Goal: Task Accomplishment & Management: Complete application form

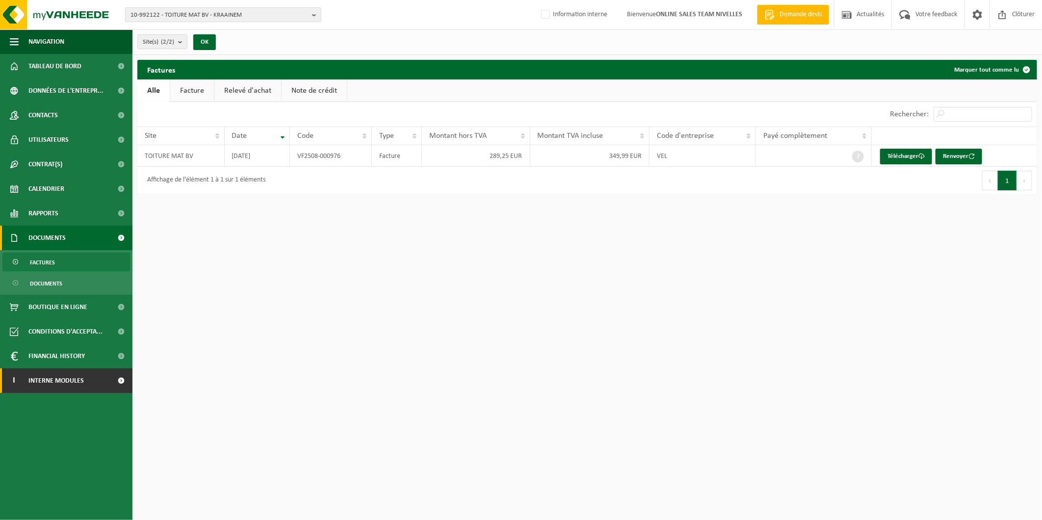
click at [77, 376] on span "Interne modules" at bounding box center [55, 380] width 55 height 25
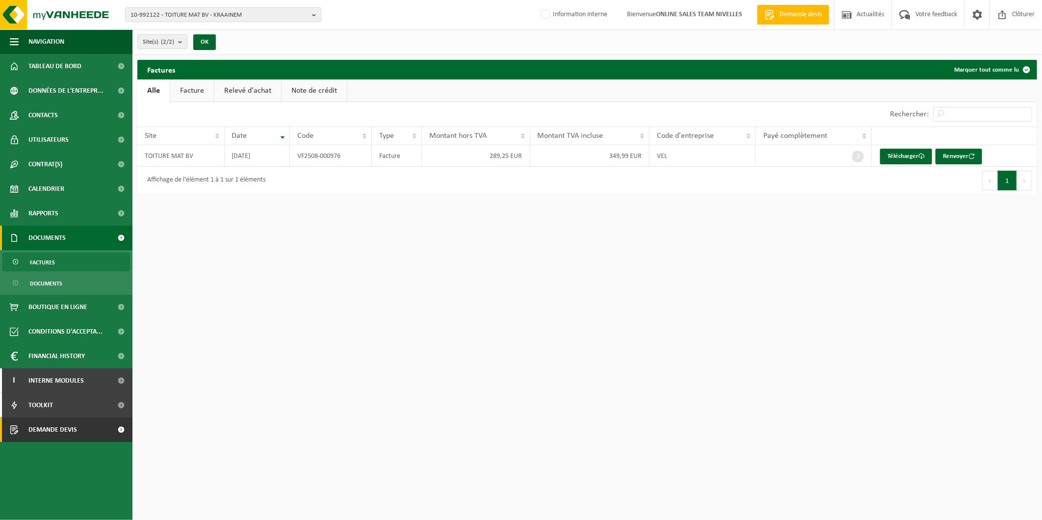
click at [80, 425] on link "Demande devis" at bounding box center [66, 429] width 132 height 25
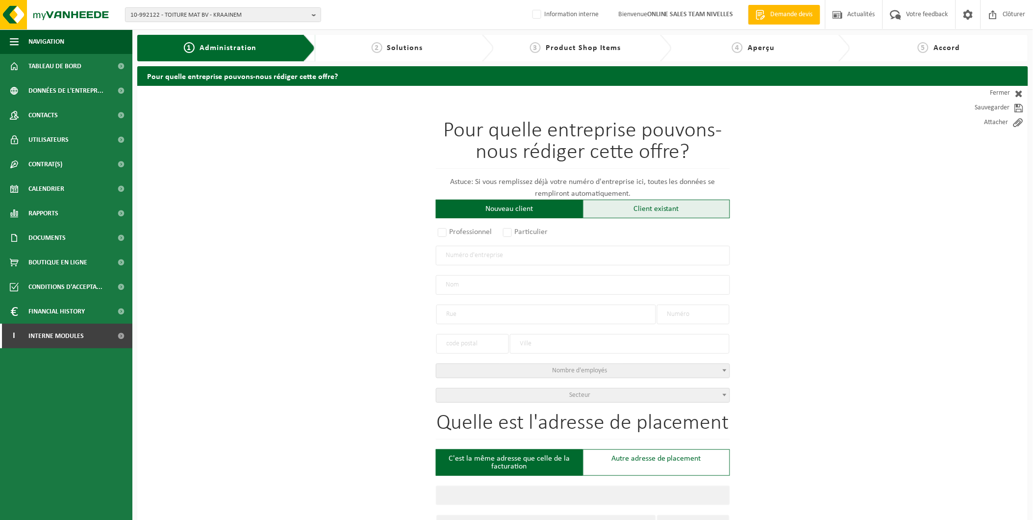
click at [643, 208] on div "Client existant" at bounding box center [656, 209] width 147 height 19
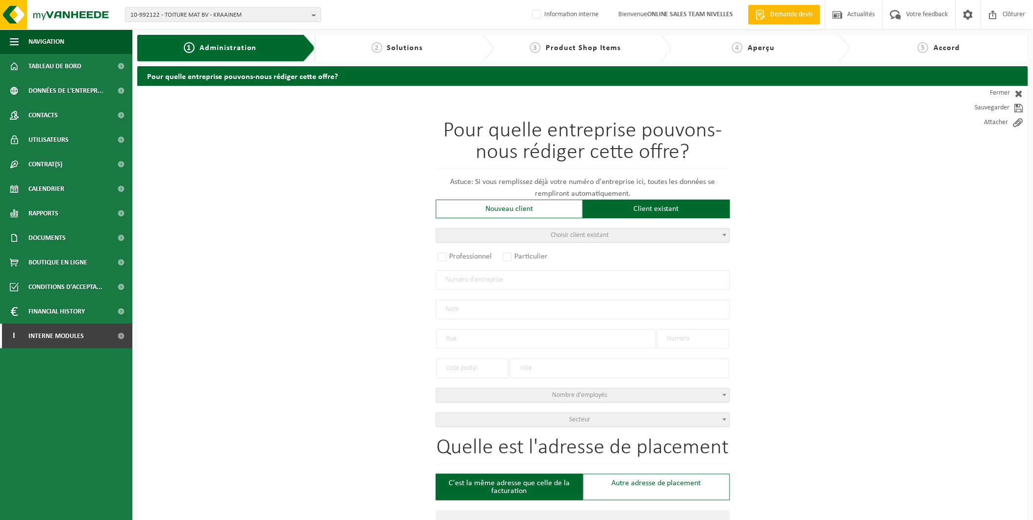
click at [630, 229] on span "Choisir client existant" at bounding box center [582, 236] width 293 height 14
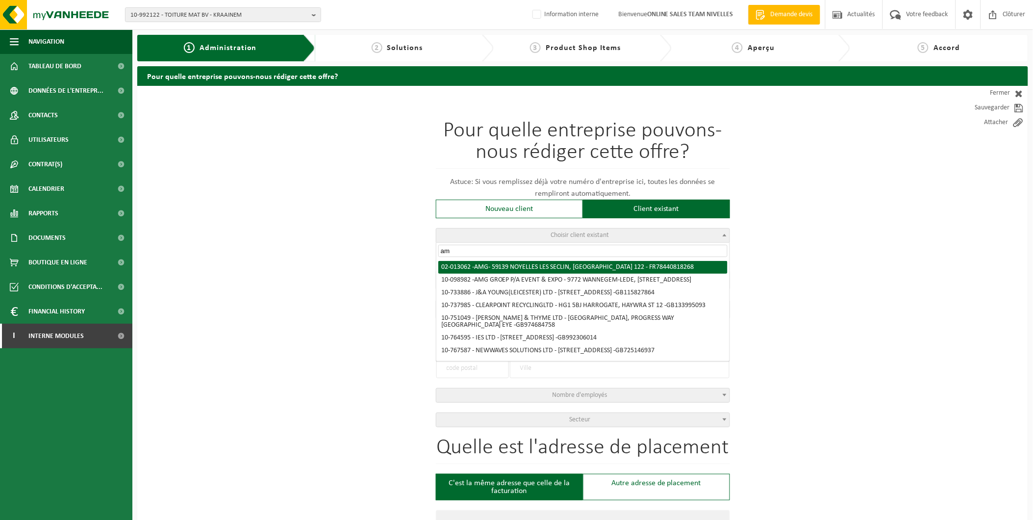
type input "a"
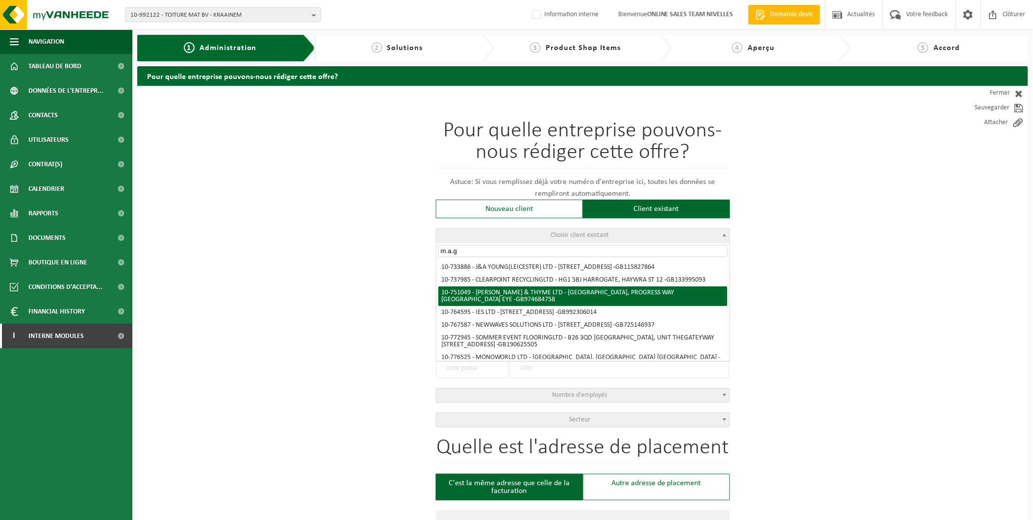
type input "m.a.g."
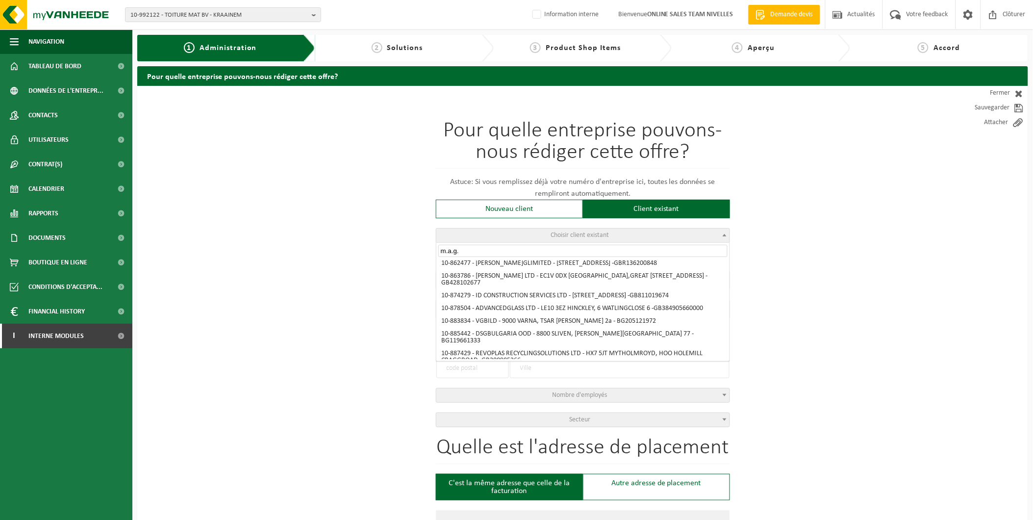
drag, startPoint x: 463, startPoint y: 247, endPoint x: 396, endPoint y: 250, distance: 67.3
click at [396, 250] on body "10-992122 - TOITURE MAT BV - KRAAINEM 10-992122 - TOITURE MAT BV - KRAAINEM 10-…" at bounding box center [516, 505] width 1033 height 1011
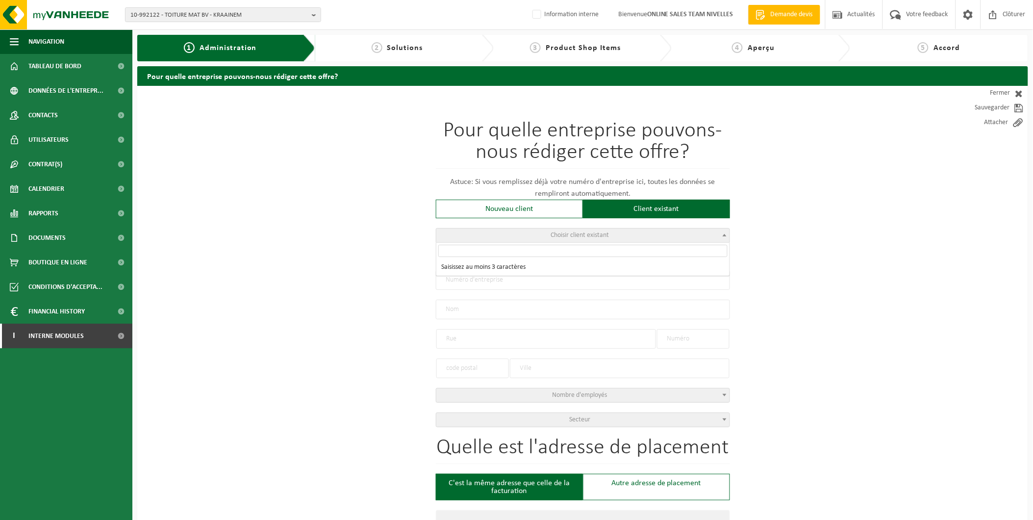
scroll to position [0, 0]
click at [476, 253] on input "search" at bounding box center [582, 251] width 289 height 12
paste input "10-951243"
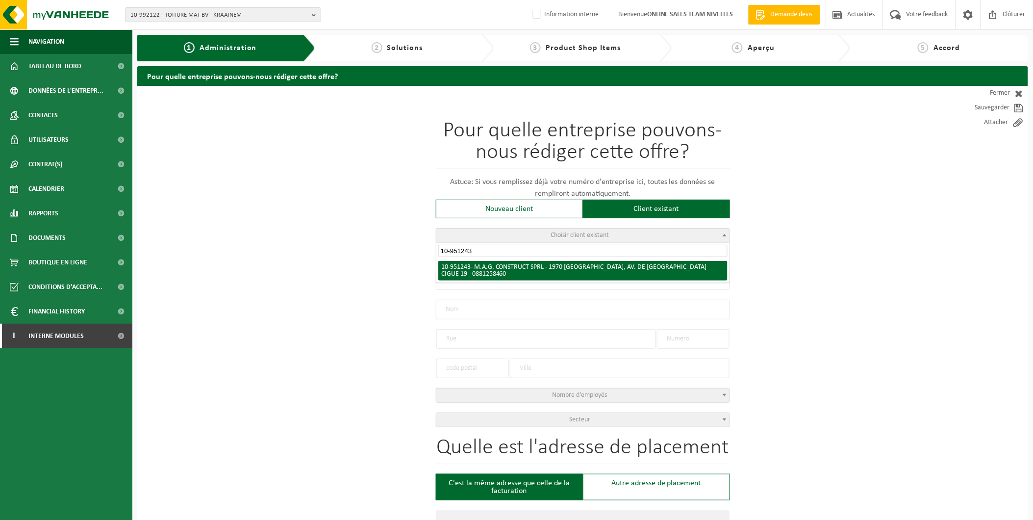
type input "10-951243"
radio input "true"
type input "0881.258.460"
type input "M.A.G. CONSTRUCT SPRL"
type input "AV. DE LA PETITE CIGUE"
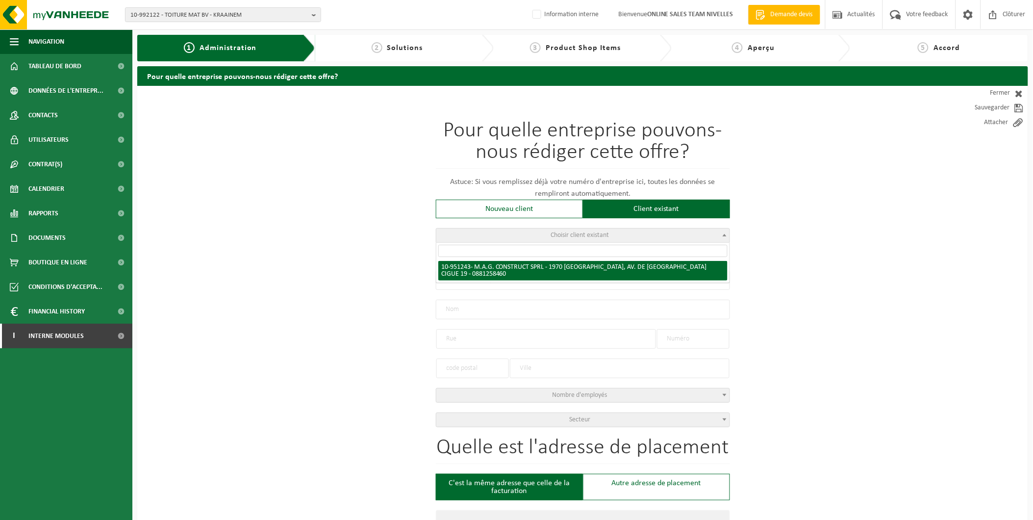
type input "19"
type input "1970"
type input "WEZEMBEEK-OPPEM"
select select "11"
type input "M.A.G. CONSTRUCT SPRL"
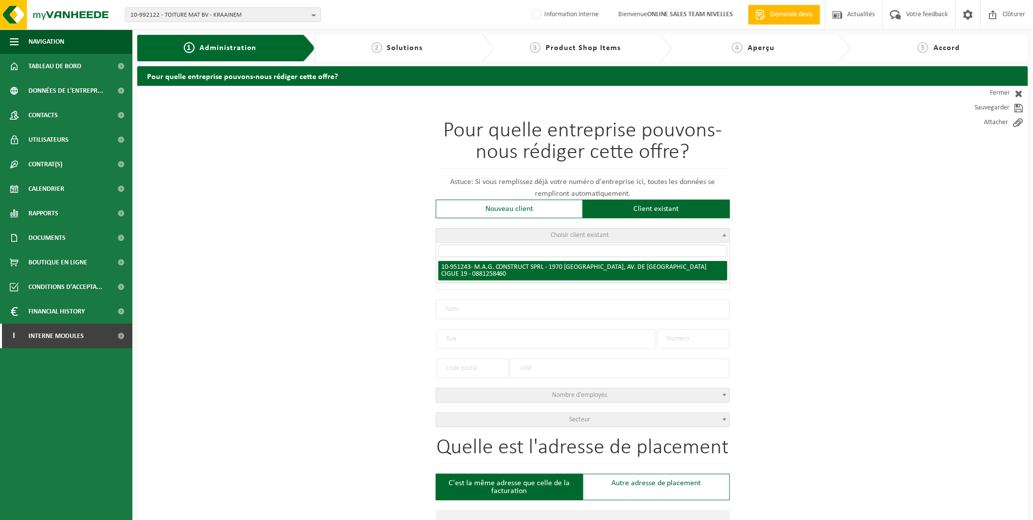
type input "AV. DE LA PETITE CIGUE"
type input "19"
type input "1970"
type input "WEZEMBEEK-OPPEM"
select select "145790"
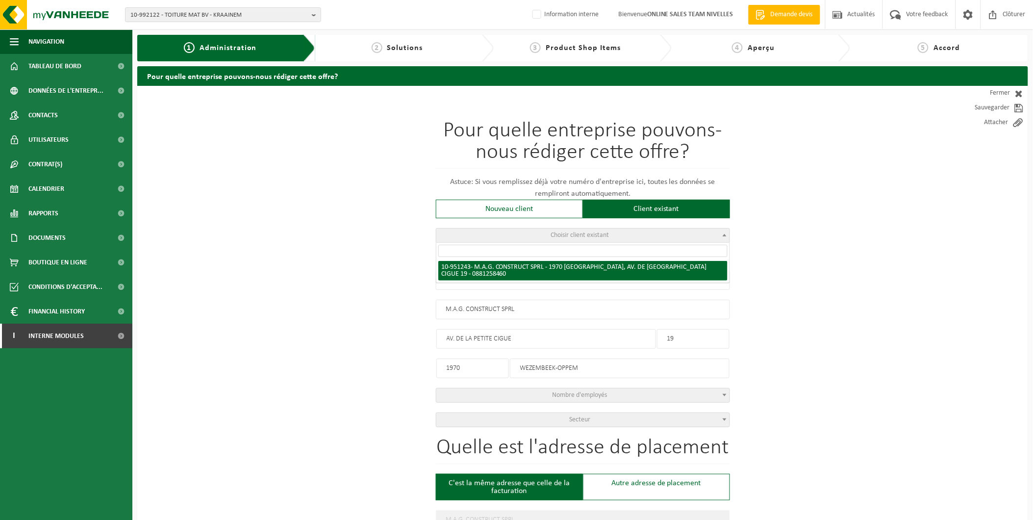
select select
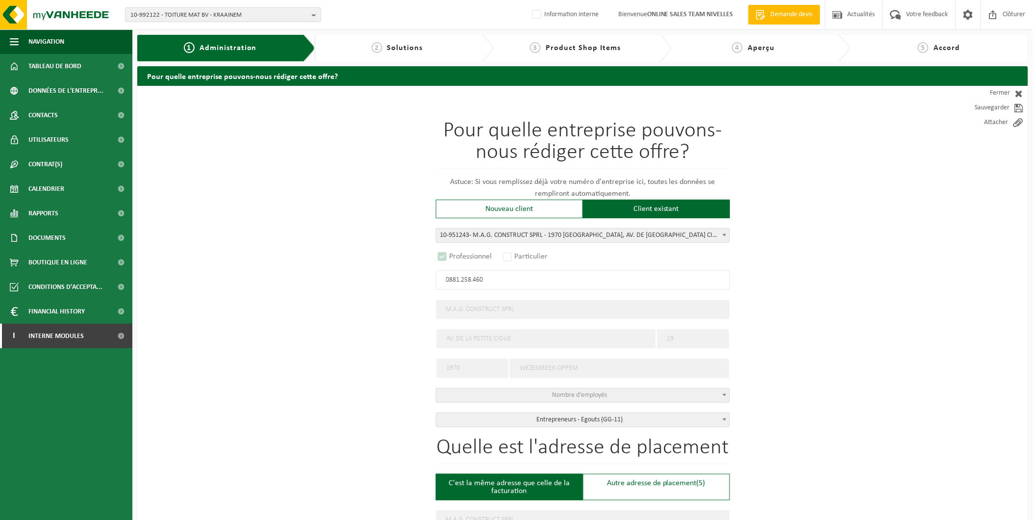
select select "D"
select select
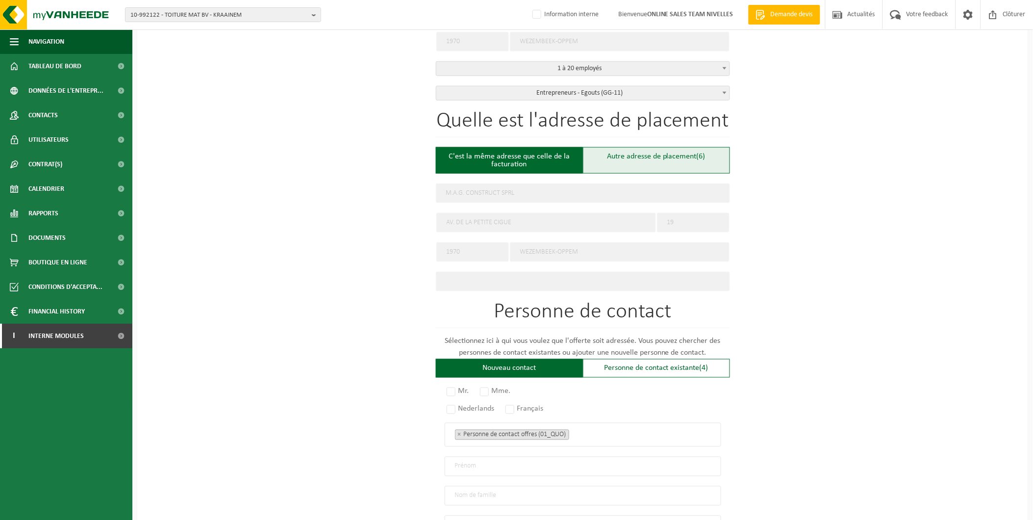
click at [645, 154] on div "Autre adresse de placement (6)" at bounding box center [656, 160] width 147 height 26
type input "Chantier -"
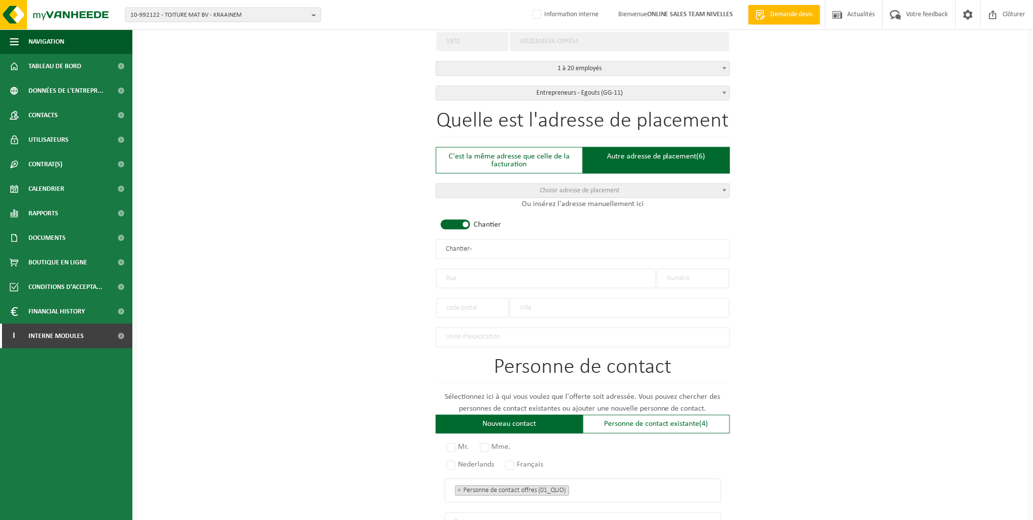
click at [472, 273] on input "text" at bounding box center [546, 279] width 220 height 20
type input "Avenue de Tervuren"
type input "34/36"
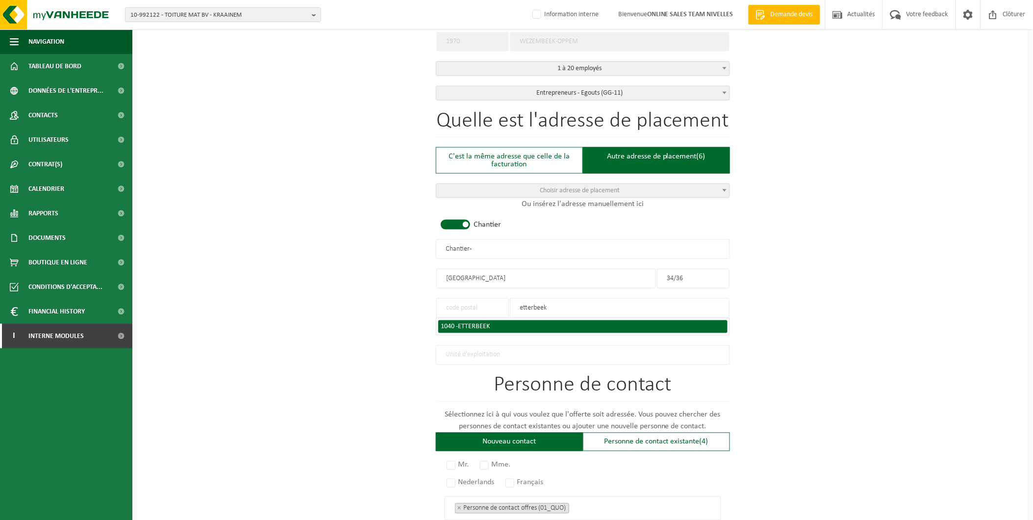
type input "etterbeek"
click at [469, 324] on span "ETTERBEEK" at bounding box center [475, 326] width 32 height 7
type input "1040"
type input "ETTERBEEK"
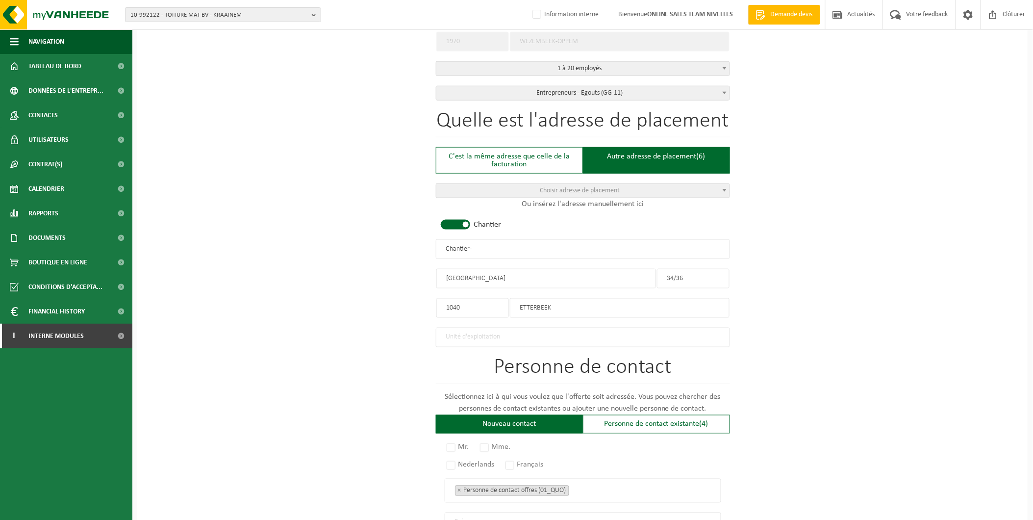
drag, startPoint x: 500, startPoint y: 247, endPoint x: 378, endPoint y: 247, distance: 122.6
click at [378, 247] on div "Pour quelle entreprise pouvons-nous rédiger cette offre? Astuce: Si vous rempli…" at bounding box center [582, 247] width 891 height 976
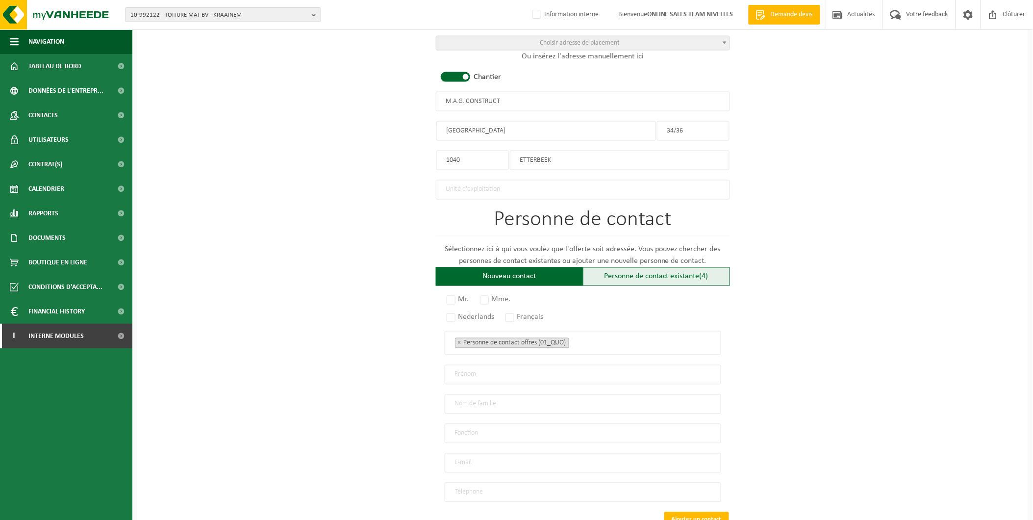
scroll to position [540, 0]
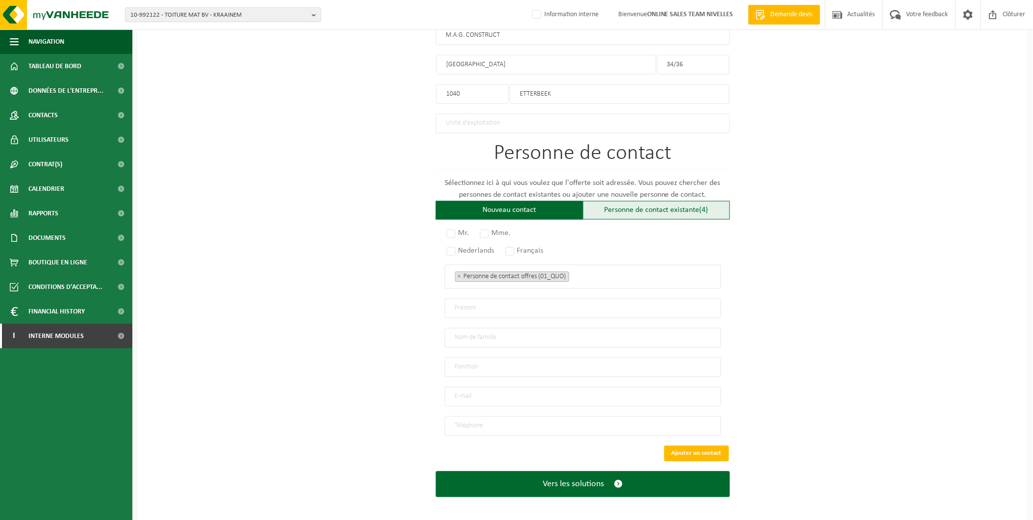
type input "M.A.G. CONSTRUCT"
click at [658, 201] on div "Personne de contact existante (4)" at bounding box center [656, 210] width 147 height 19
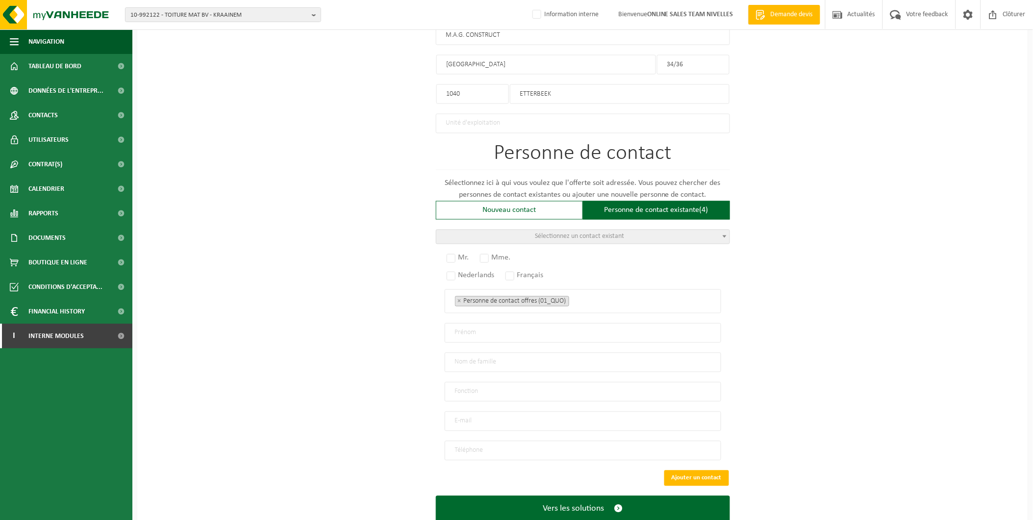
click at [581, 235] on span "Sélectionnez un contact existant" at bounding box center [580, 236] width 89 height 7
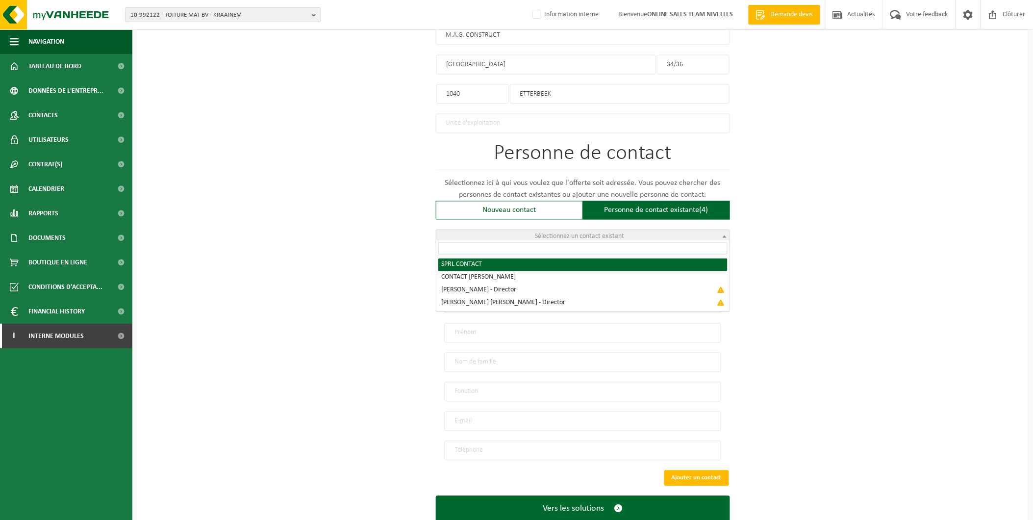
radio input "true"
select select "{"code":"10-951244","firstname":"CONTACT","surname":"SPRL","gender":"Unknown","…"
type input "CONTACT"
type input "SPRL"
type input "mag.construct.sprl@gmail.com"
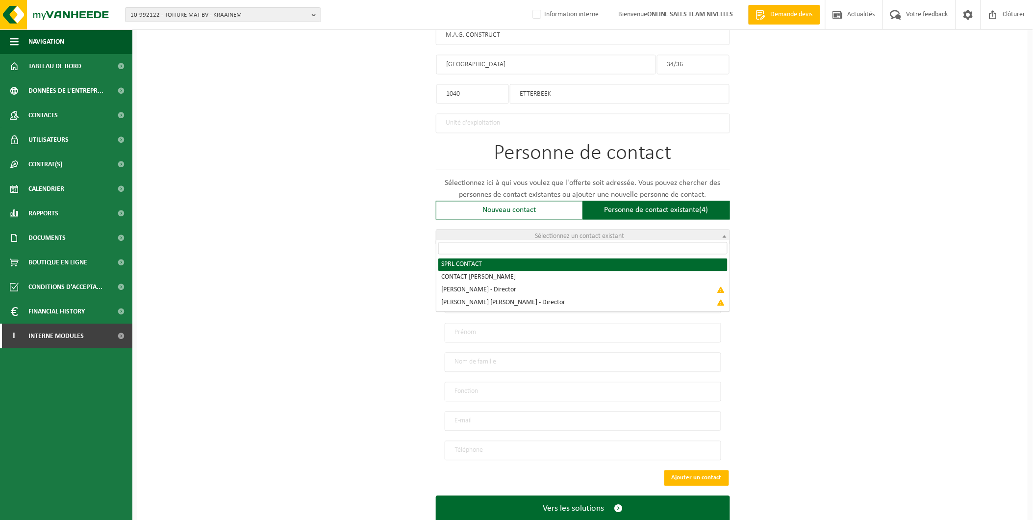
type input "0474/50.35.83"
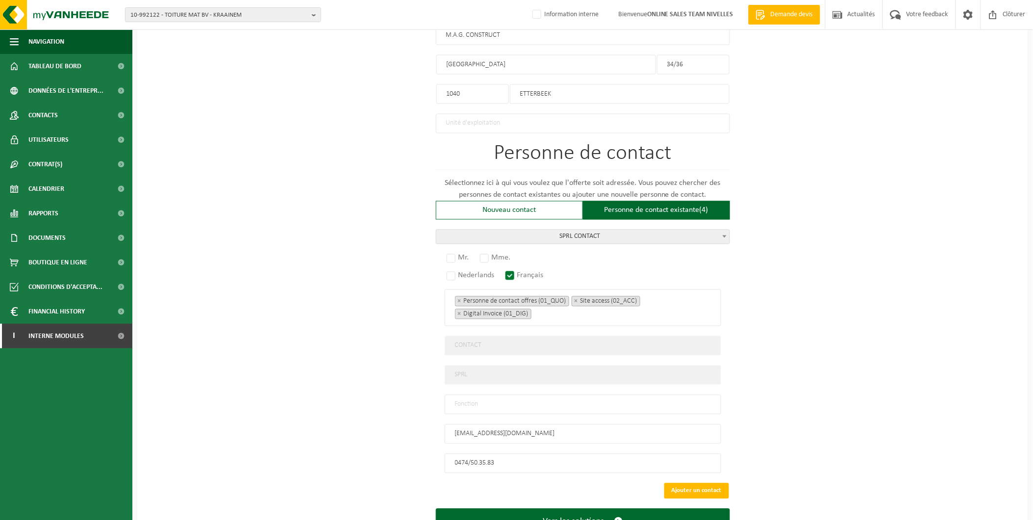
scroll to position [577, 0]
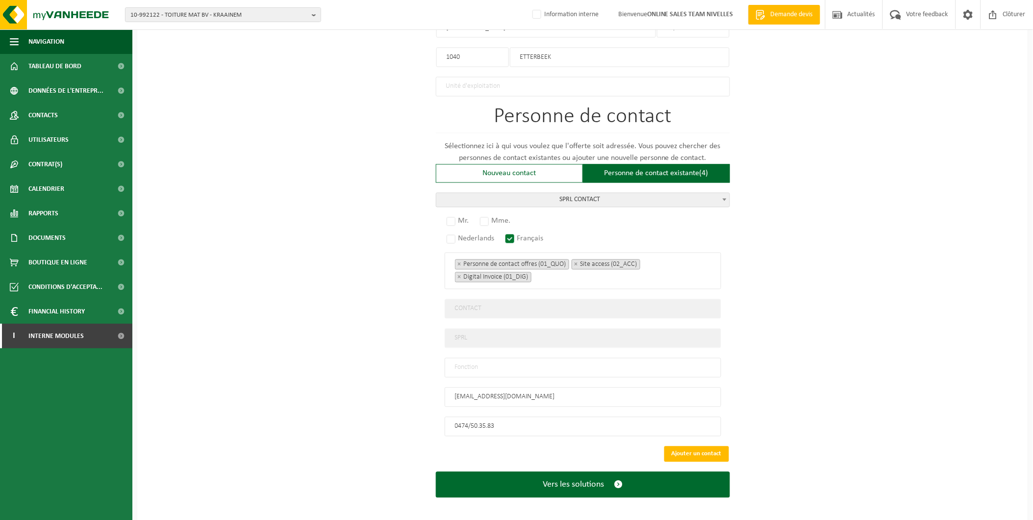
click at [493, 363] on input "text" at bounding box center [583, 368] width 277 height 20
type input "Manager"
drag, startPoint x: 927, startPoint y: 443, endPoint x: 920, endPoint y: 443, distance: 7.8
click at [927, 443] on div "Pour quelle entreprise pouvons-nous rédiger cette offre? Astuce: Si vous rempli…" at bounding box center [582, 16] width 891 height 1014
click at [452, 214] on label "Mr." at bounding box center [458, 221] width 27 height 14
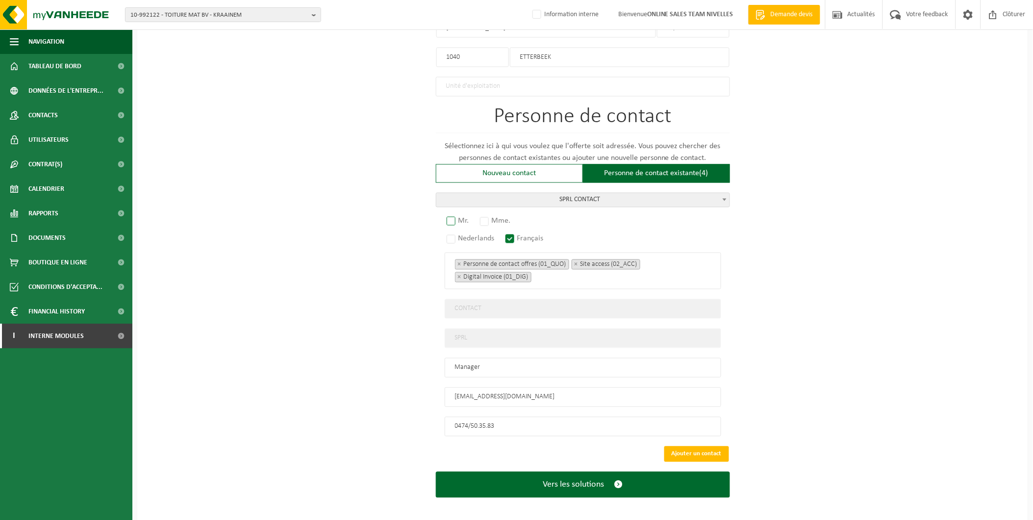
radio input "true"
click at [697, 447] on button "Ajouter un contact" at bounding box center [696, 454] width 65 height 16
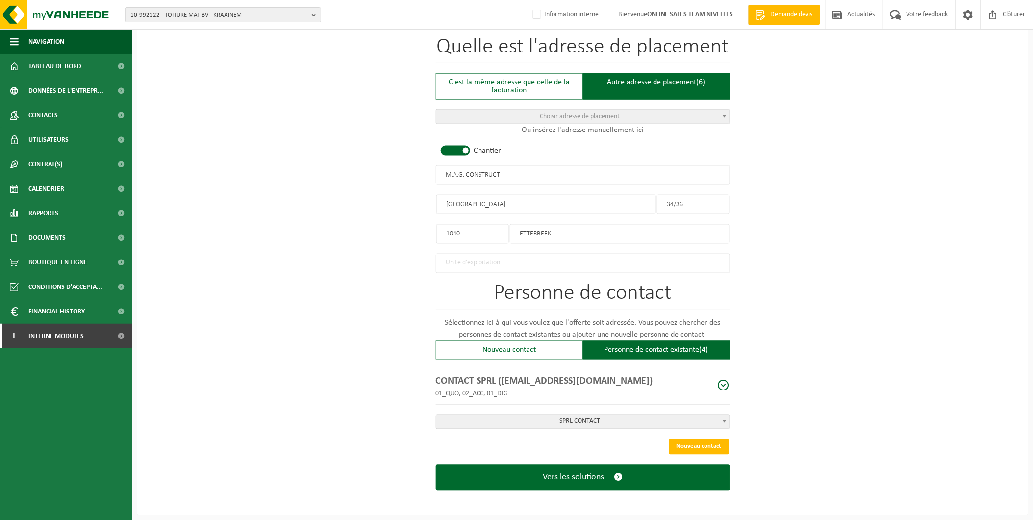
scroll to position [396, 0]
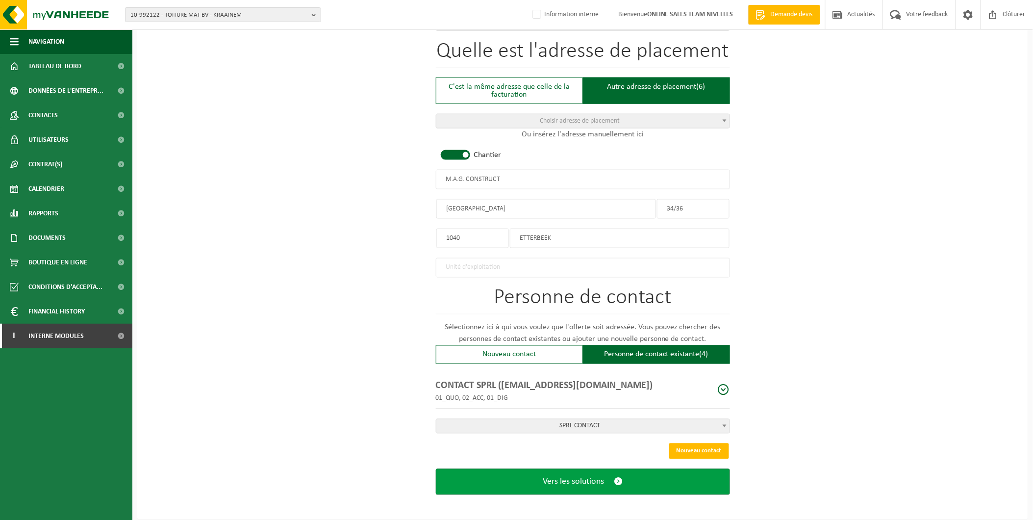
click at [541, 482] on button "Vers les solutions" at bounding box center [583, 482] width 294 height 26
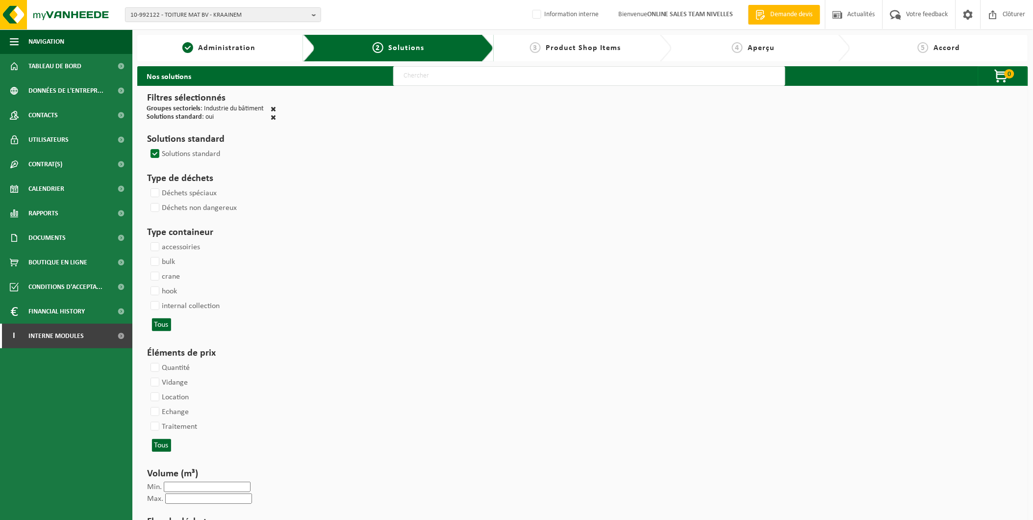
click at [433, 83] on input "text" at bounding box center [589, 76] width 392 height 20
type input "000291"
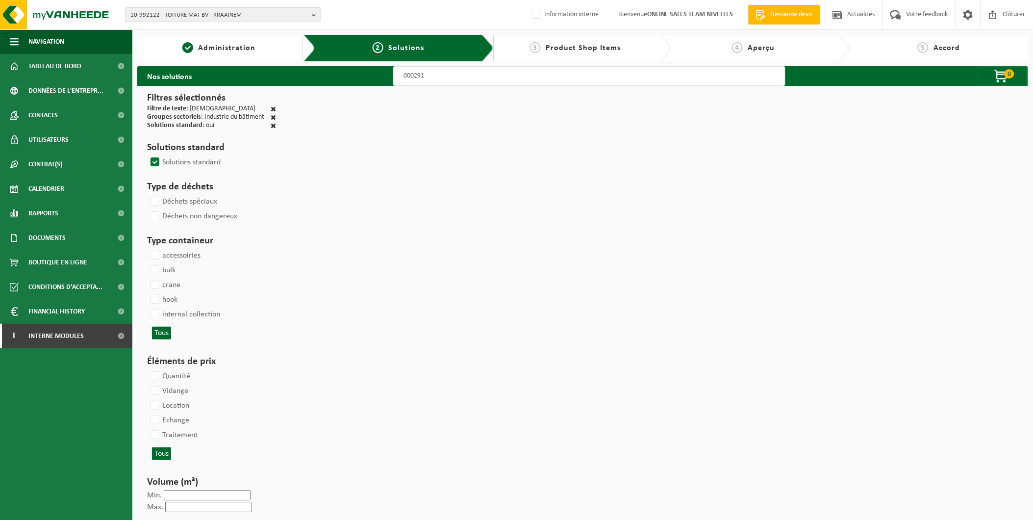
select select
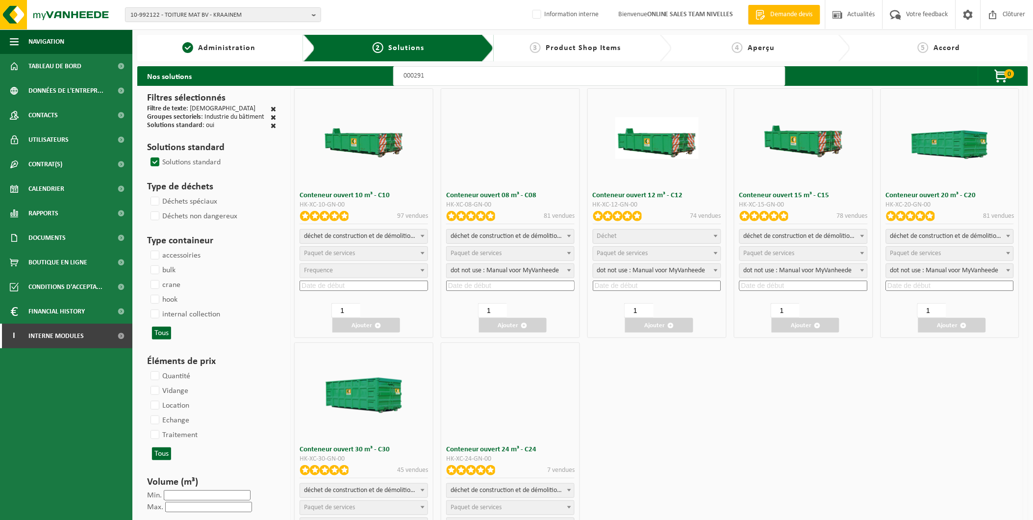
select select
select select "197"
select select
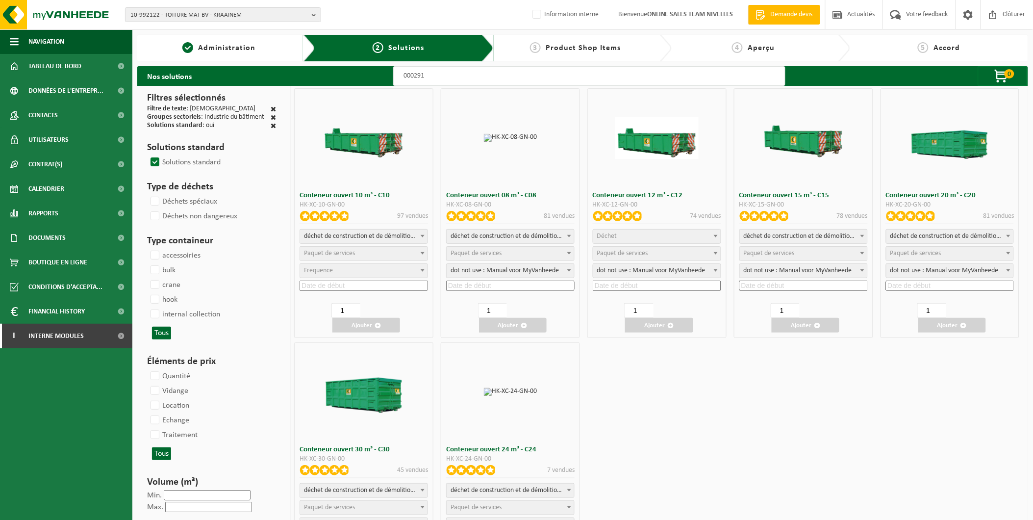
select select
select select "197"
select select
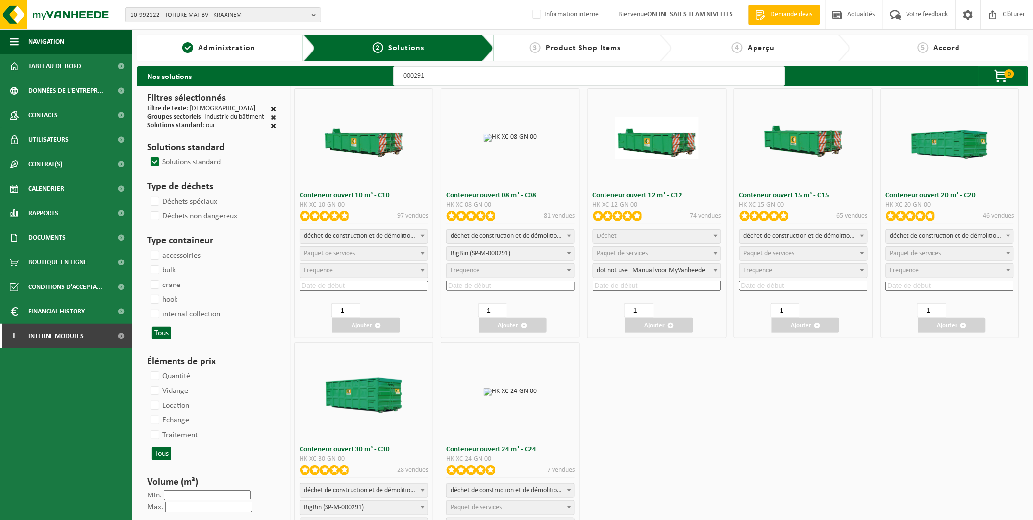
select select "25"
select select "197"
select select "25"
click at [660, 236] on span "Déchet" at bounding box center [657, 237] width 128 height 14
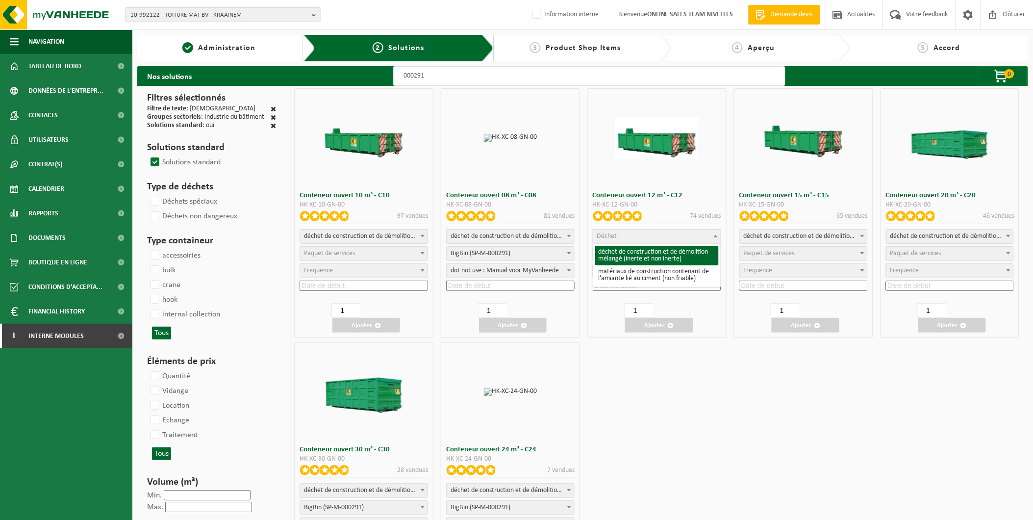
select select "31"
select select
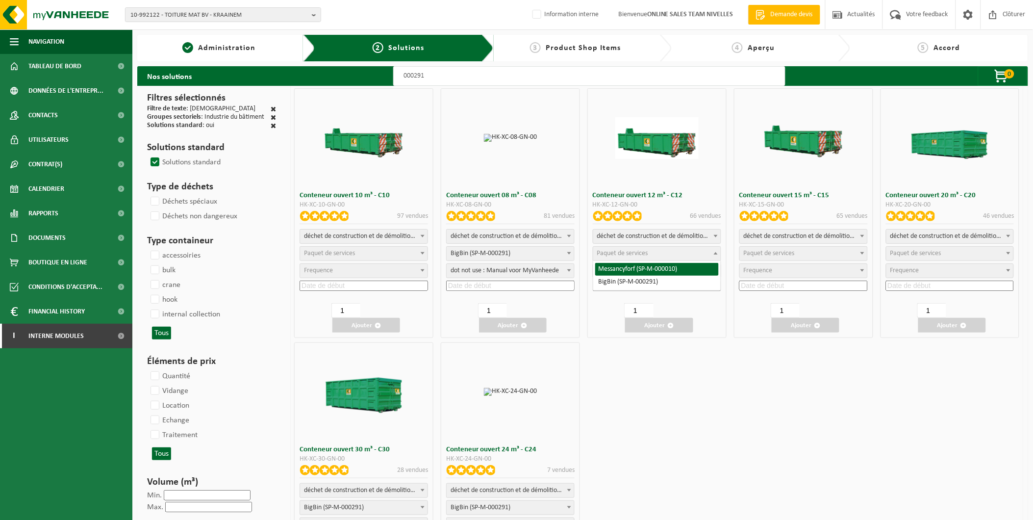
click at [647, 252] on span "Paquet de services" at bounding box center [622, 253] width 51 height 7
select select "197"
select select "25"
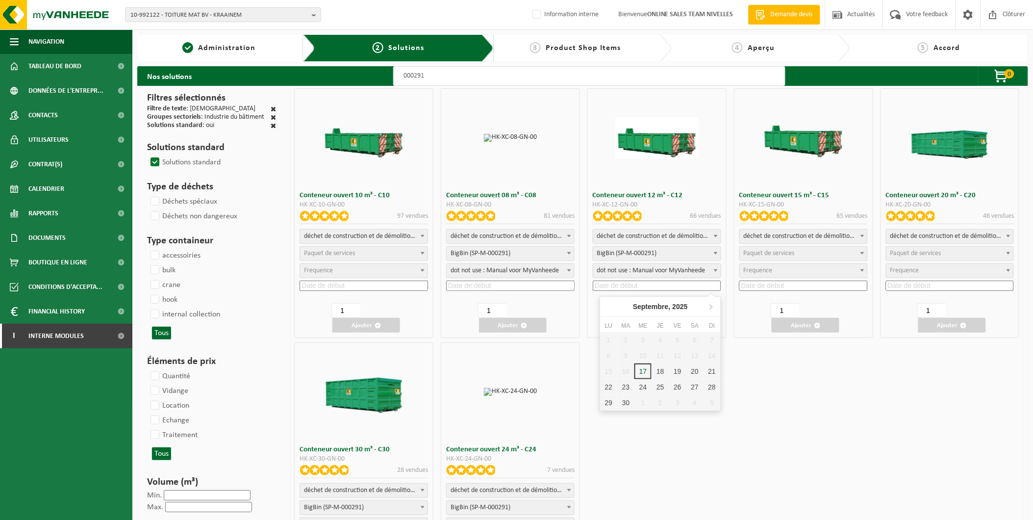
click at [639, 281] on input at bounding box center [657, 286] width 128 height 10
click at [664, 370] on div "18" at bounding box center [660, 371] width 17 height 16
type input "2025-09-18"
click at [663, 325] on button "Ajouter" at bounding box center [659, 325] width 68 height 15
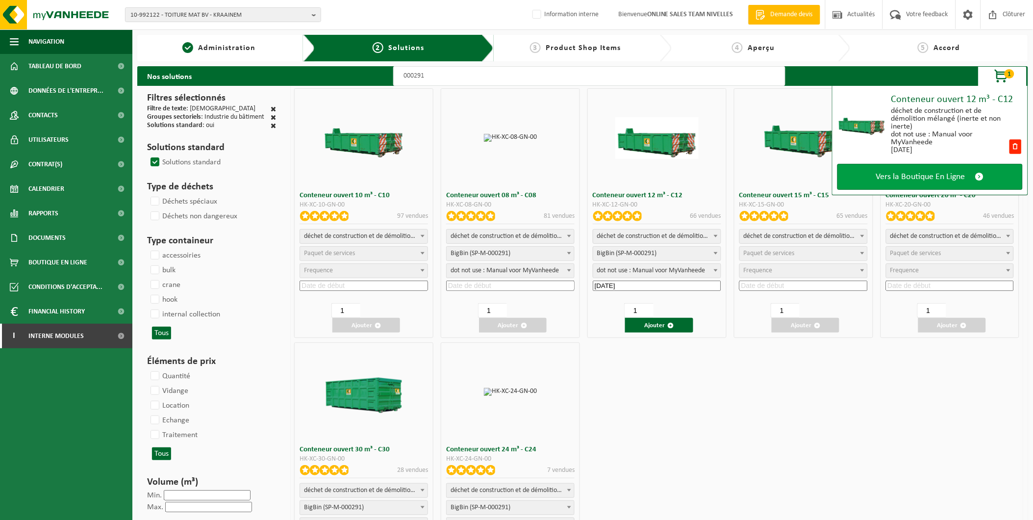
click at [881, 172] on span "Vers la Boutique En Ligne" at bounding box center [920, 177] width 89 height 10
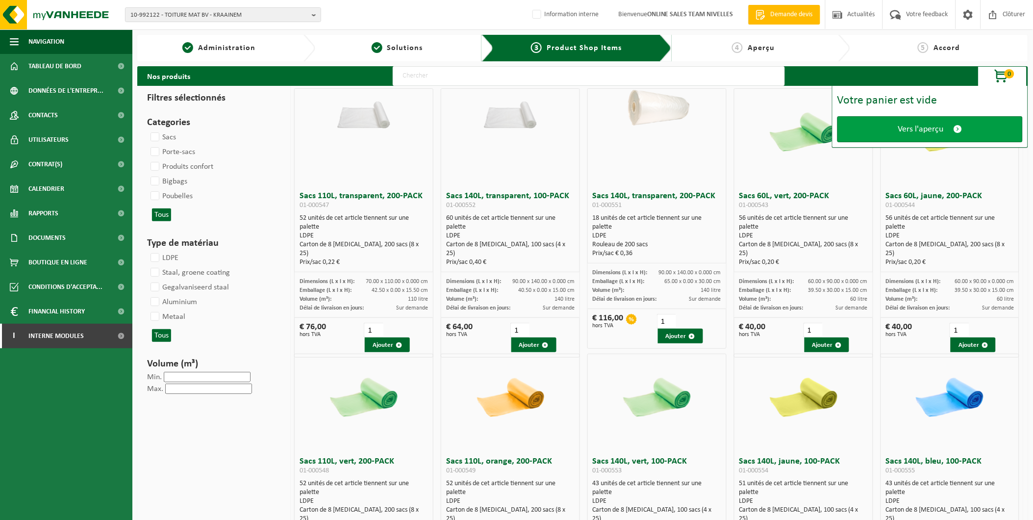
click span "Vers l'aperçu"
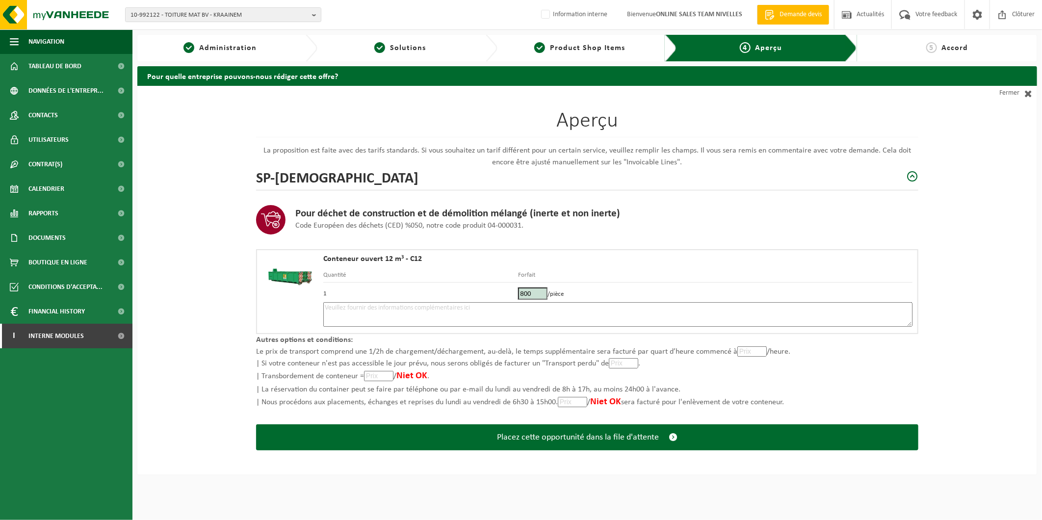
click at [371, 307] on textarea at bounding box center [617, 314] width 589 height 25
type textarea "p"
click at [369, 307] on textarea "Placement" at bounding box center [617, 314] width 589 height 25
click at [441, 306] on textarea "Placement 18/09 + Echange 19/09 - Accès en passant par la Rue des Ménapiens" at bounding box center [617, 314] width 589 height 25
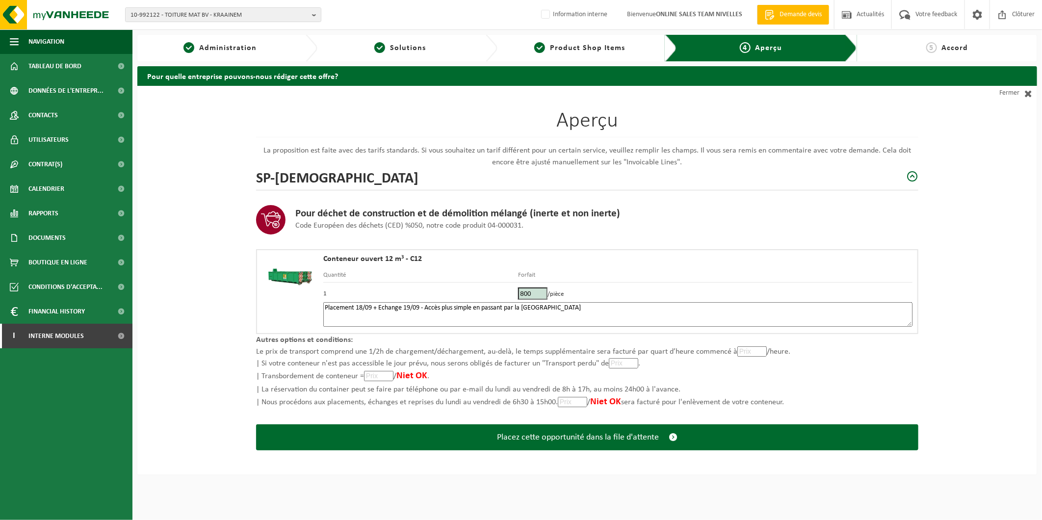
click at [609, 306] on textarea "Placement 18/09 + Echange 19/09 - Accès plus simple en passant par la Rue des M…" at bounding box center [617, 314] width 589 height 25
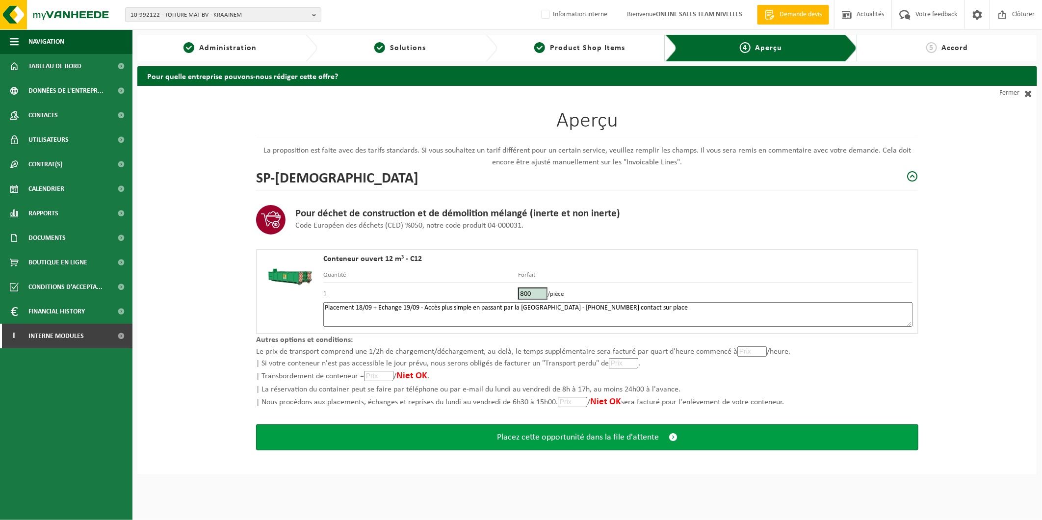
type textarea "Placement 18/09 + Echange 19/09 - Accès plus simple en passant par la Rue des M…"
click at [546, 439] on span "Placez cette opportunité dans la file d'attente" at bounding box center [578, 437] width 162 height 10
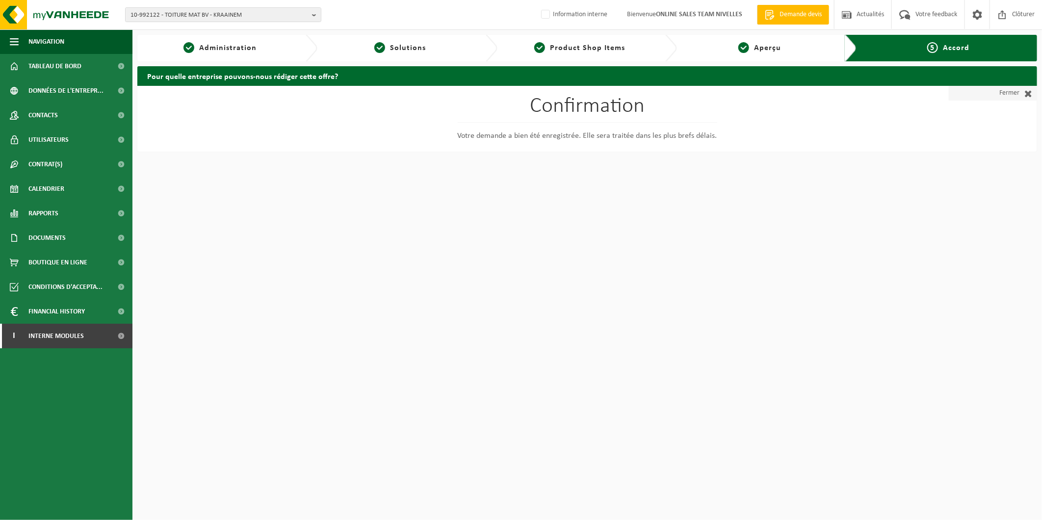
click at [1011, 97] on link "Fermer" at bounding box center [992, 93] width 88 height 15
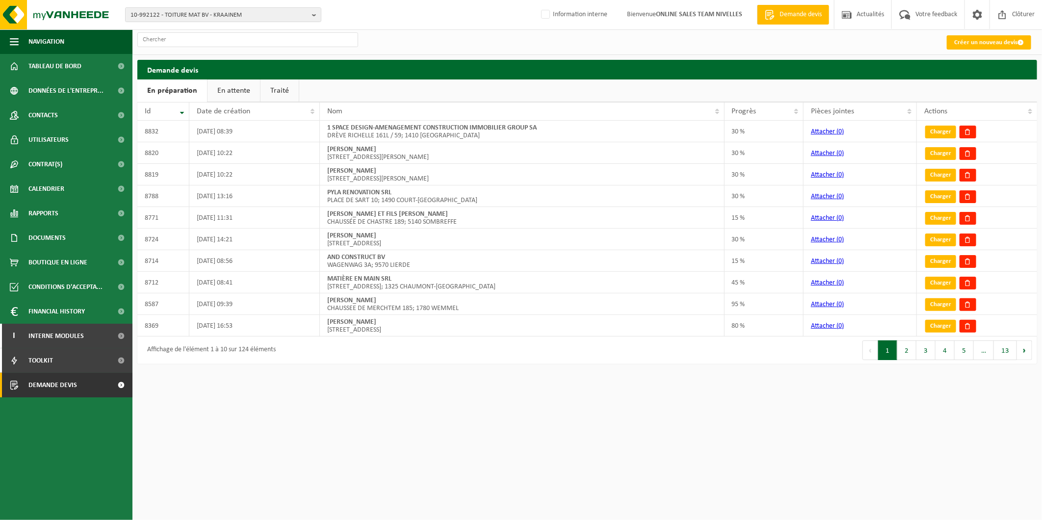
click at [223, 91] on link "En attente" at bounding box center [233, 90] width 52 height 23
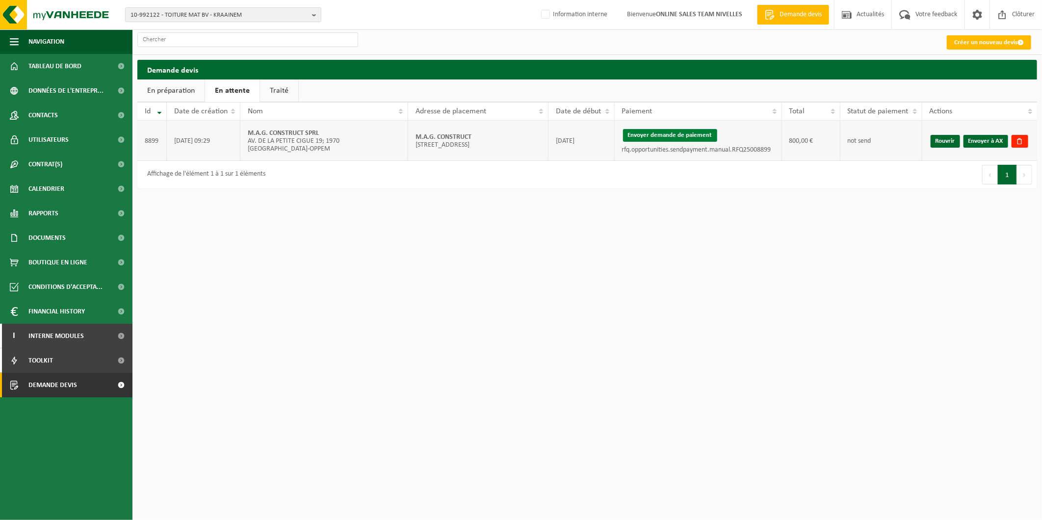
click at [703, 130] on button "Envoyer demande de paiement" at bounding box center [670, 135] width 94 height 13
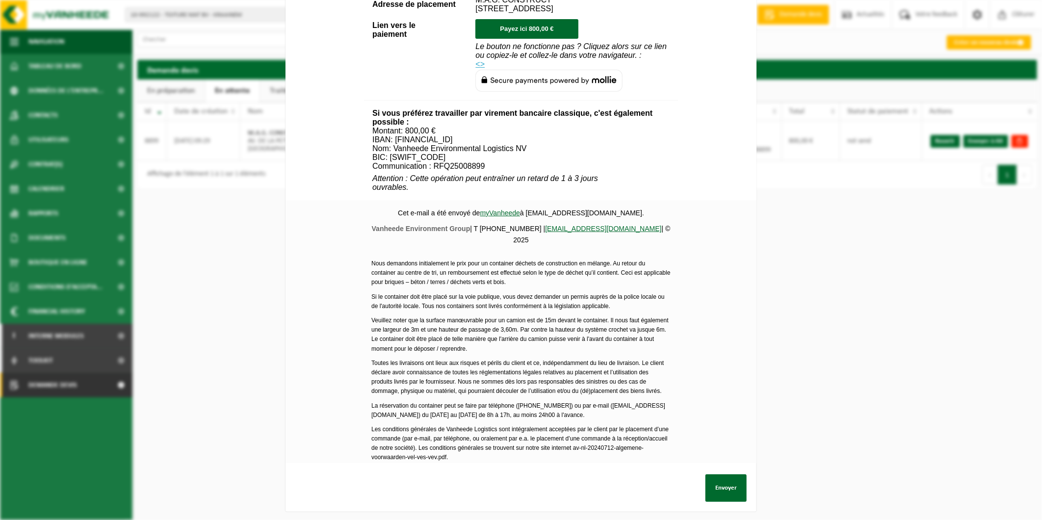
scroll to position [296, 0]
click at [727, 481] on button "Envoyer" at bounding box center [725, 486] width 41 height 27
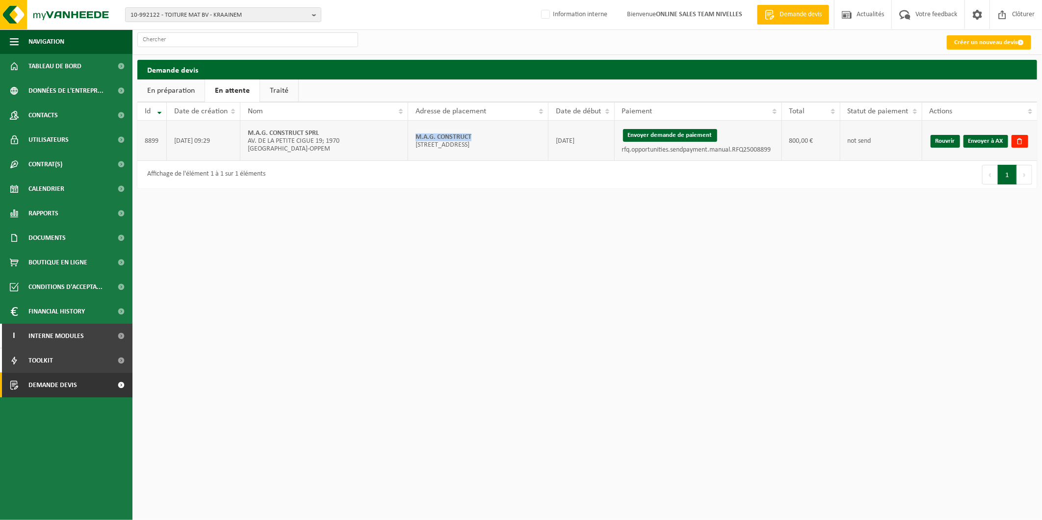
drag, startPoint x: 449, startPoint y: 134, endPoint x: 415, endPoint y: 138, distance: 34.0
click at [415, 138] on td "M.A.G. CONSTRUCT Avenue de Tervuren 34/36; 1040 ETTERBEEK" at bounding box center [478, 141] width 140 height 40
copy strong "M.A.G. CONSTRUCT"
click at [239, 312] on div "10-992122 - TOITURE MAT BV - KRAAINEM 10-992122 - TOITURE MAT BV - KRAAINEM 10-…" at bounding box center [521, 260] width 1042 height 520
click at [977, 142] on link "Envoyer à AX" at bounding box center [985, 141] width 45 height 13
